Goal: Task Accomplishment & Management: Use online tool/utility

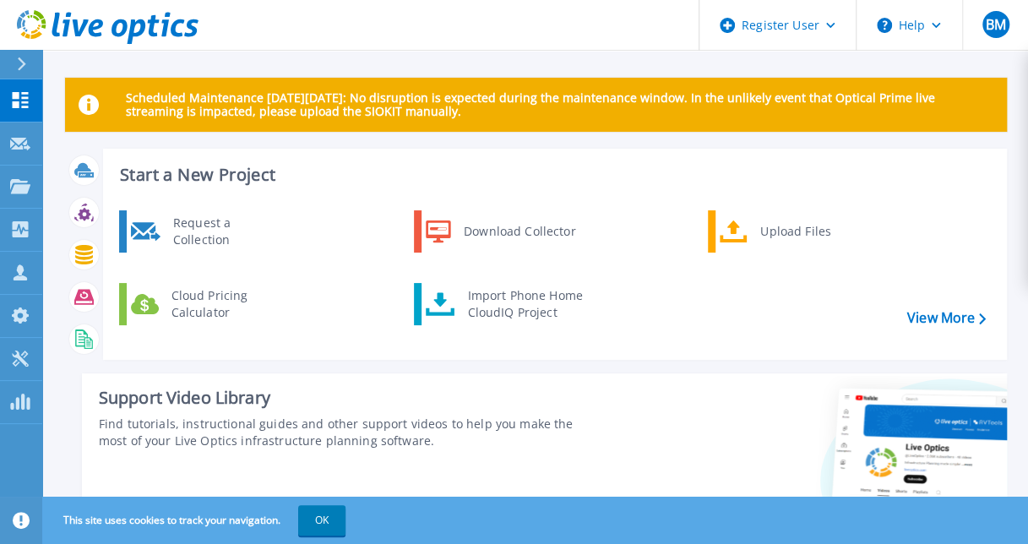
click at [574, 365] on div "Start a New Project Request a Collection Download Collector Upload Files Cloud …" at bounding box center [536, 365] width 942 height 433
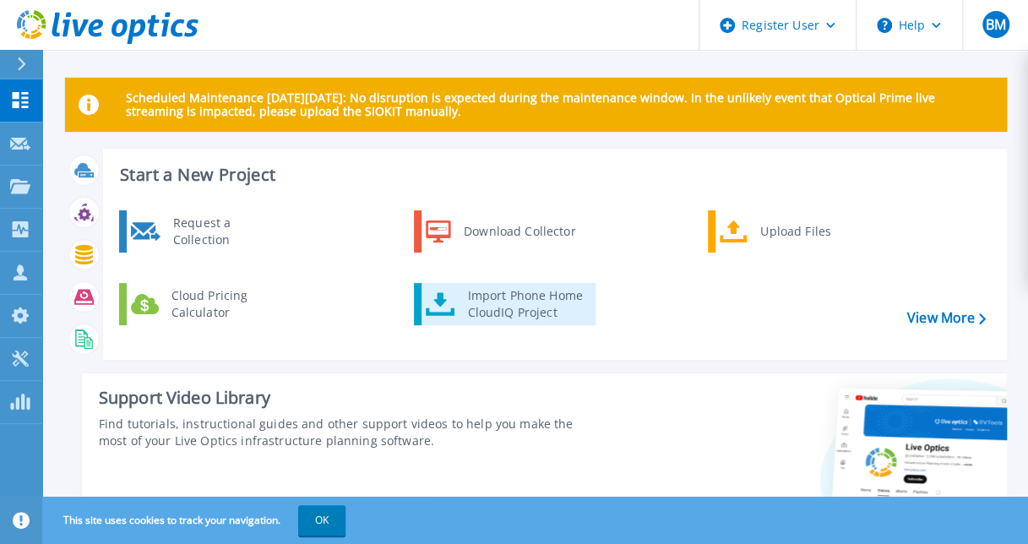
click at [526, 291] on div "Import Phone Home CloudIQ Project" at bounding box center [525, 304] width 132 height 34
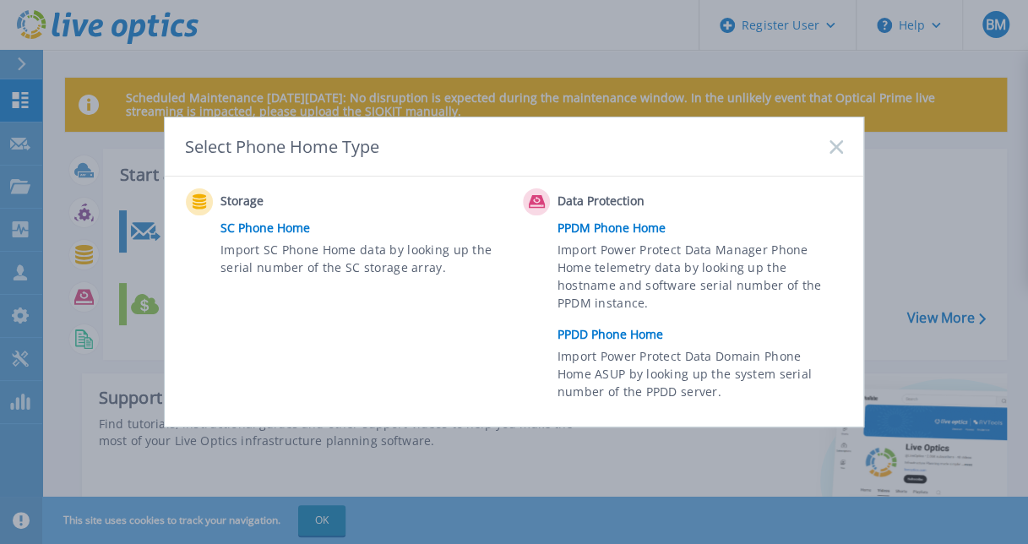
click at [620, 328] on link "PPDD Phone Home" at bounding box center [705, 334] width 294 height 25
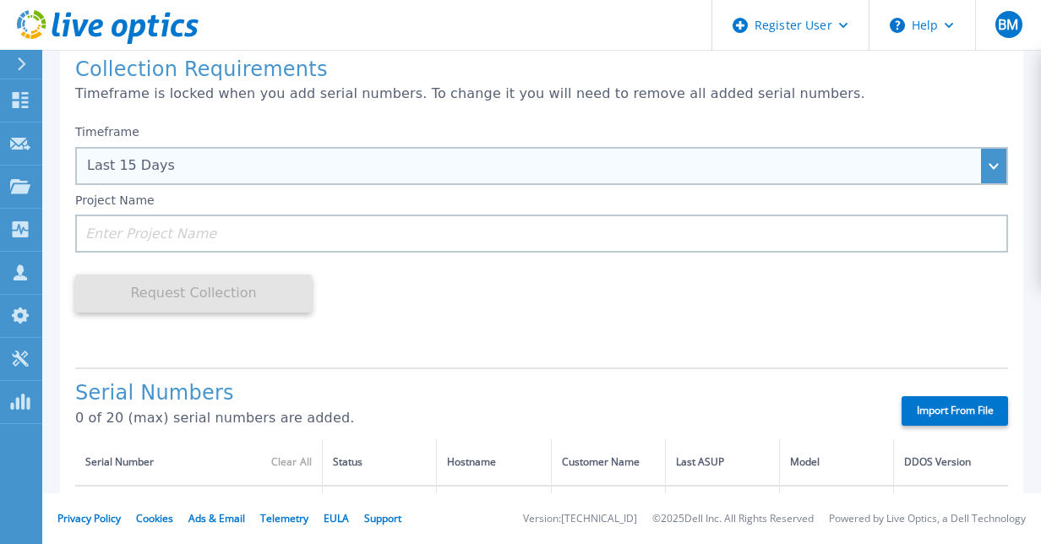
scroll to position [169, 0]
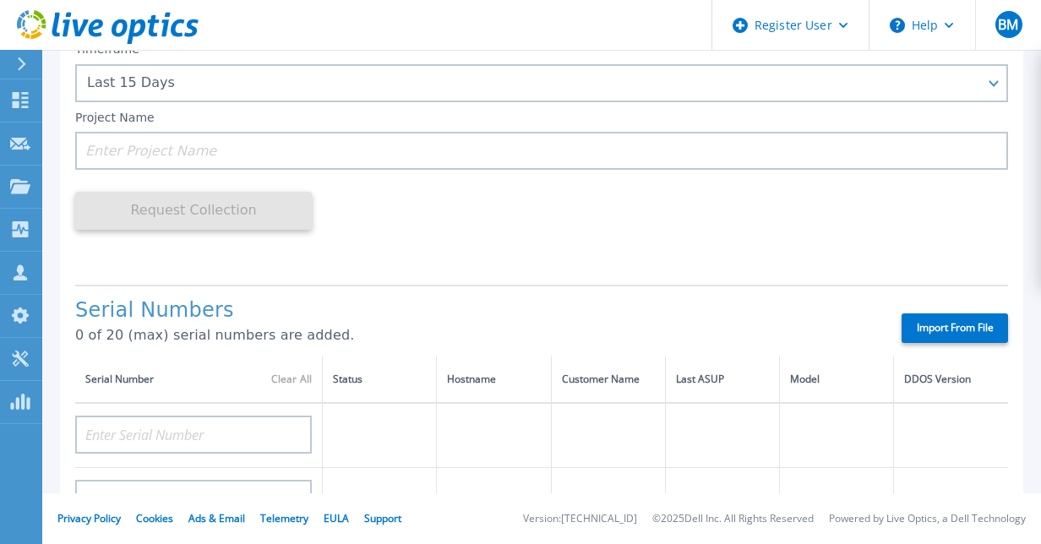
click at [357, 273] on div "Collection Requirements Timeframe is locked when you add serial numbers. To cha…" at bounding box center [541, 503] width 963 height 1092
click at [395, 237] on div "Timeframe Last 15 Days Last 15 Days Last 2 Months Last 6 Months Last 1 Year Las…" at bounding box center [541, 152] width 933 height 238
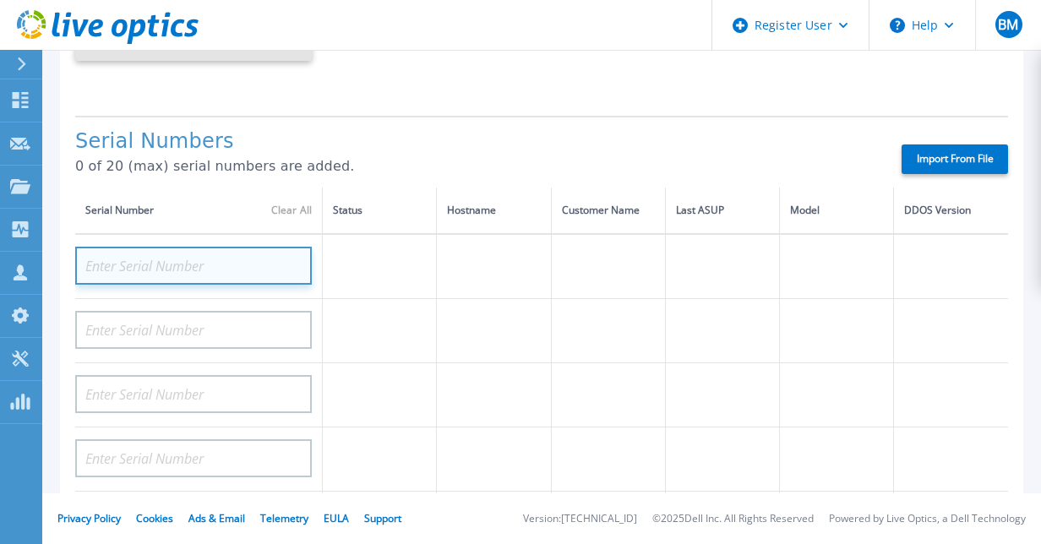
click at [254, 260] on input at bounding box center [193, 266] width 237 height 38
type input "7DD1733008"
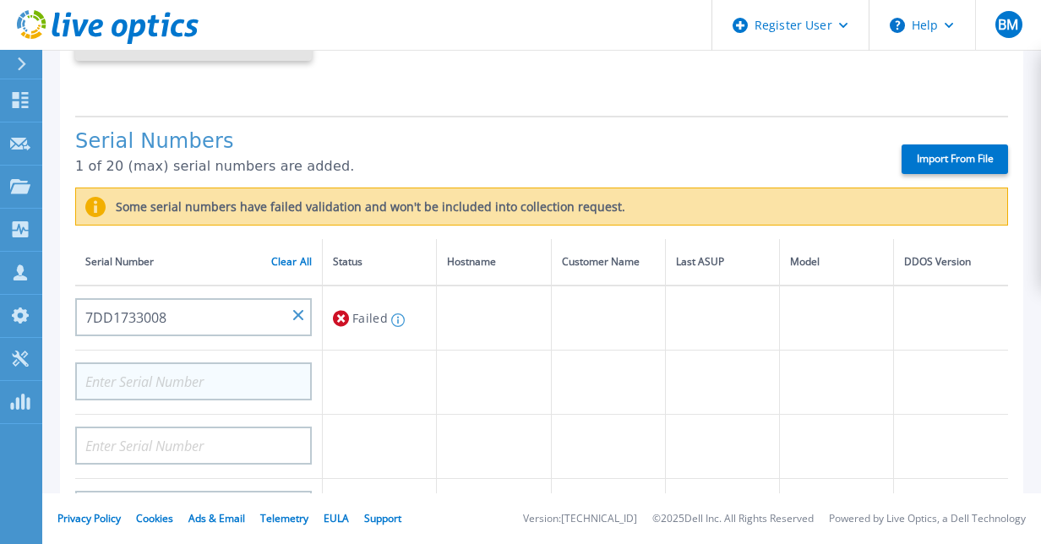
drag, startPoint x: 145, startPoint y: 402, endPoint x: 149, endPoint y: 392, distance: 10.7
click at [145, 400] on td at bounding box center [199, 383] width 248 height 64
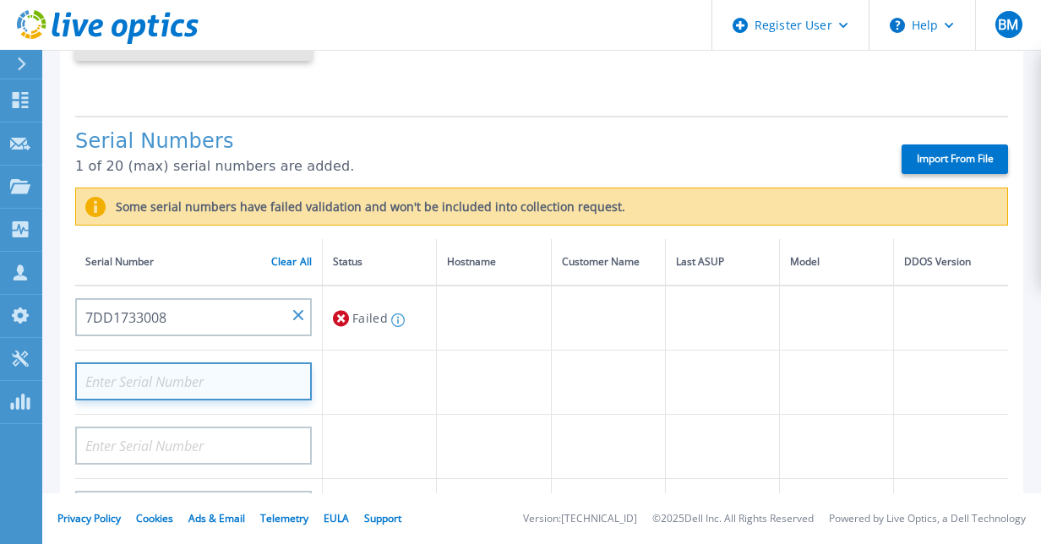
click at [157, 373] on input at bounding box center [193, 381] width 237 height 38
click at [164, 381] on input at bounding box center [193, 381] width 237 height 38
type input "4FA1750030"
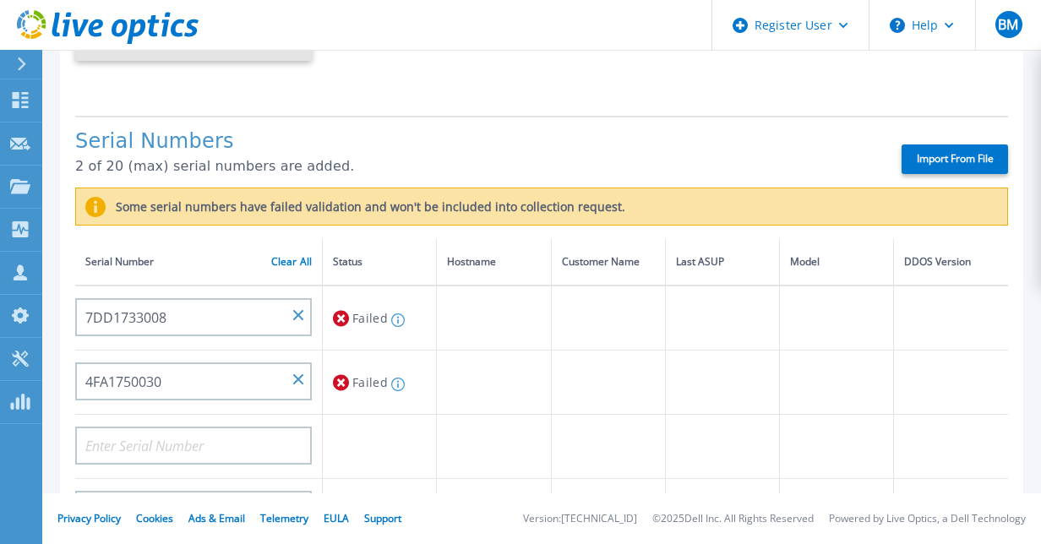
click at [484, 161] on p "2 of 20 (max) serial numbers are added." at bounding box center [473, 166] width 797 height 15
drag, startPoint x: 411, startPoint y: 141, endPoint x: 411, endPoint y: 168, distance: 27.0
click at [411, 141] on h1 "Serial Numbers" at bounding box center [473, 142] width 797 height 24
drag, startPoint x: 376, startPoint y: 326, endPoint x: 350, endPoint y: 297, distance: 38.9
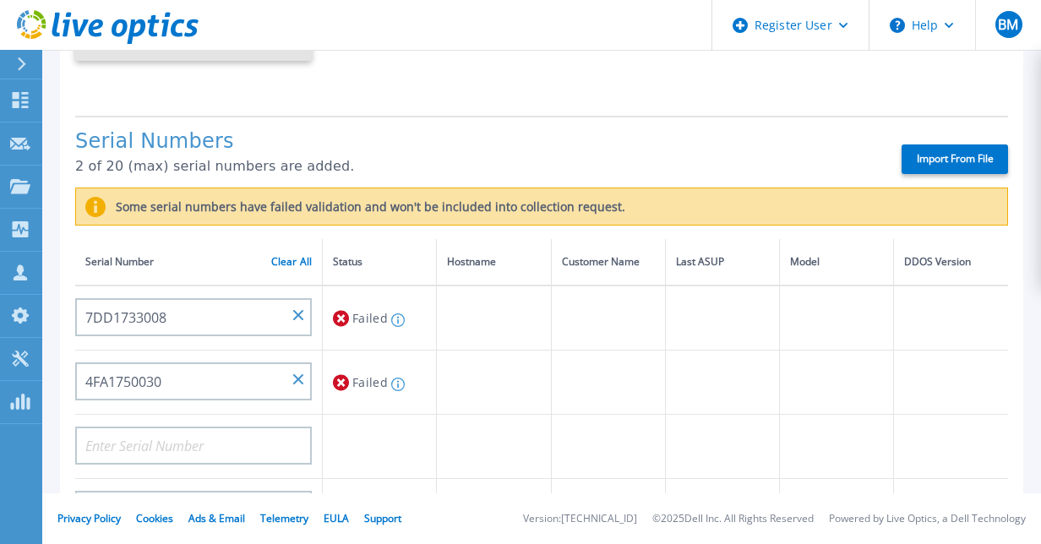
drag, startPoint x: 350, startPoint y: 297, endPoint x: 498, endPoint y: 386, distance: 172.4
click at [557, 400] on td at bounding box center [608, 383] width 114 height 64
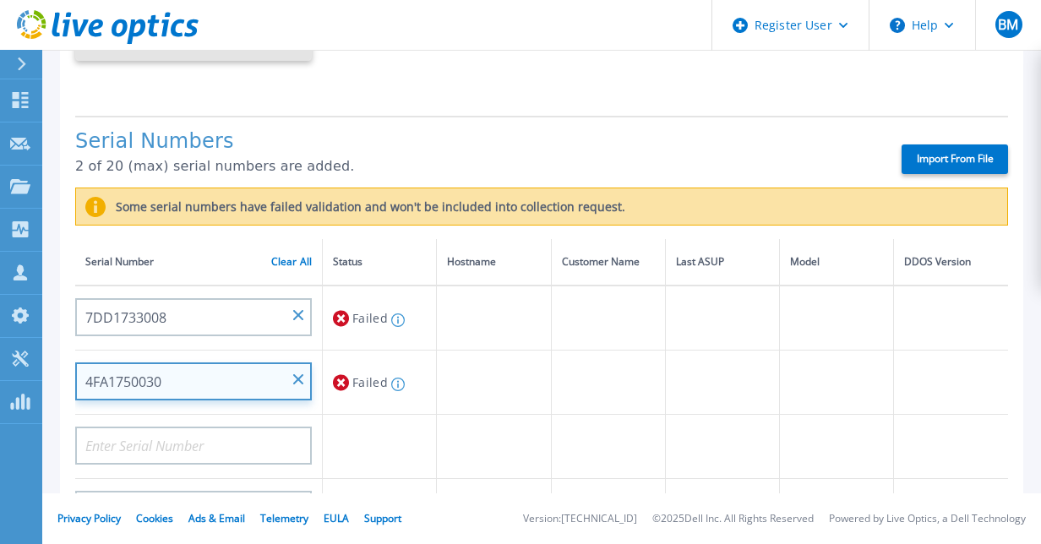
click at [181, 386] on input "4FA1750030" at bounding box center [193, 381] width 237 height 38
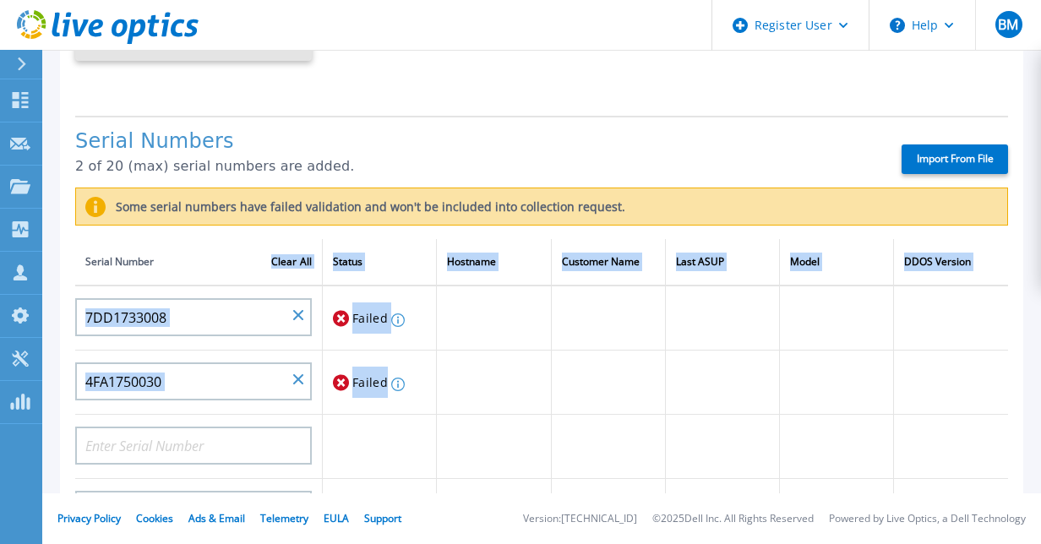
drag, startPoint x: 409, startPoint y: 400, endPoint x: 196, endPoint y: 248, distance: 261.6
drag, startPoint x: 196, startPoint y: 248, endPoint x: 429, endPoint y: 330, distance: 246.9
click at [429, 330] on td "Failed Serial number must be 14 characters long" at bounding box center [380, 318] width 114 height 65
click at [465, 333] on td at bounding box center [494, 318] width 114 height 65
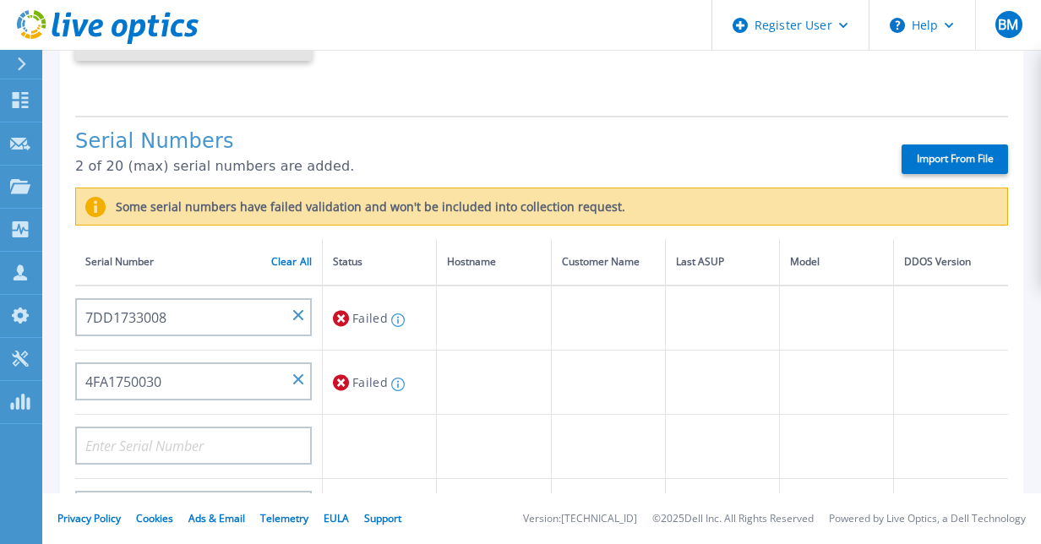
click at [705, 132] on h1 "Serial Numbers" at bounding box center [473, 142] width 797 height 24
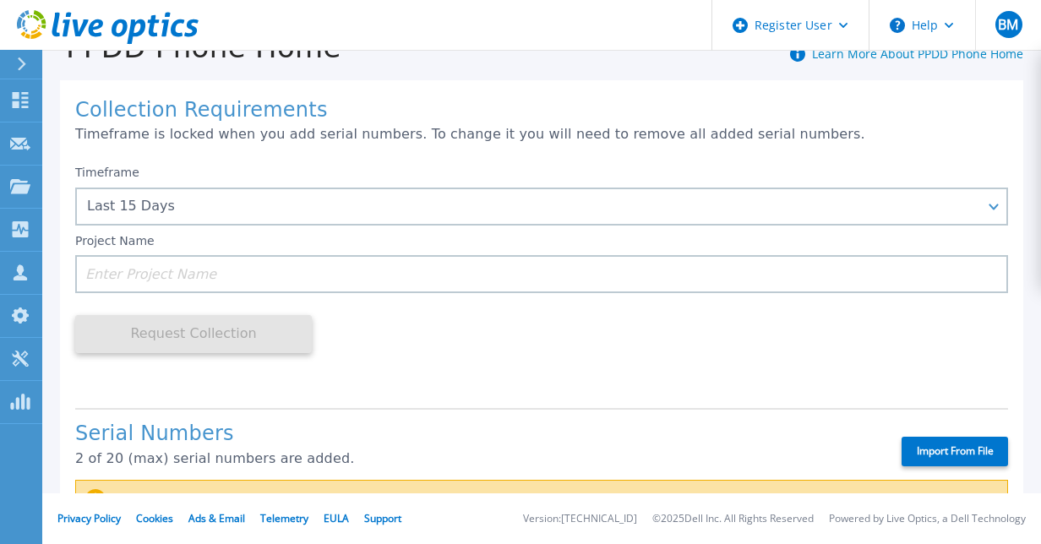
scroll to position [0, 0]
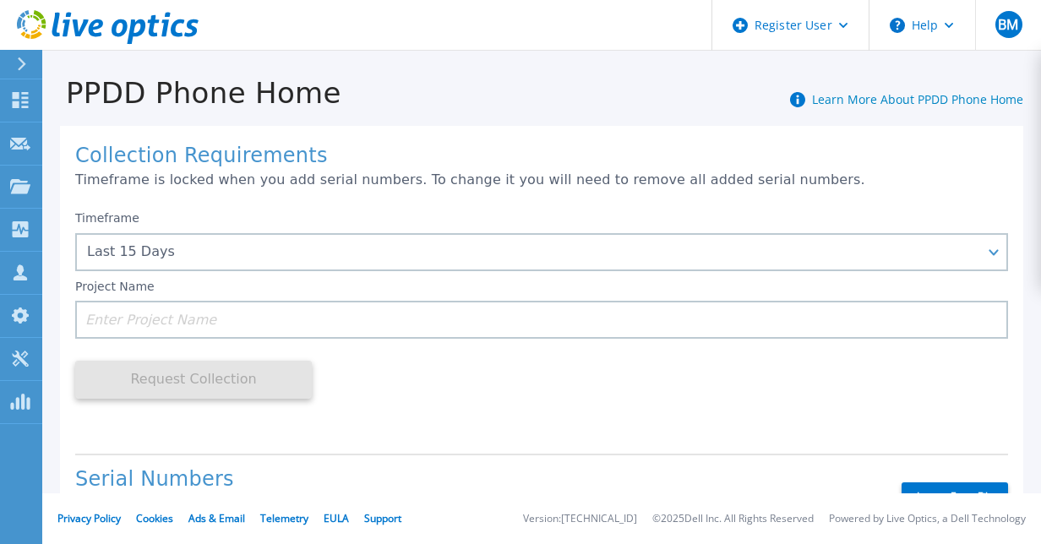
click at [518, 103] on div "PPDD Phone Home Learn More About PPDD Phone Home" at bounding box center [532, 83] width 981 height 52
